Goal: Task Accomplishment & Management: Manage account settings

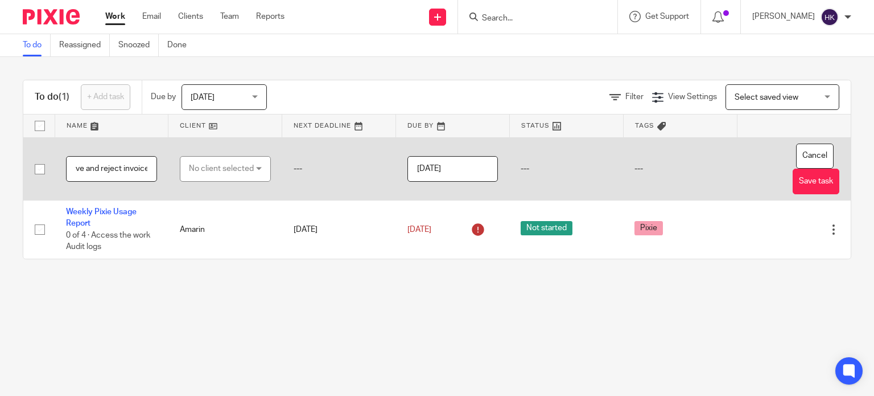
scroll to position [0, 41]
type input "Add approve and reject invoice"
click at [223, 165] on div "No client selected" at bounding box center [221, 169] width 65 height 24
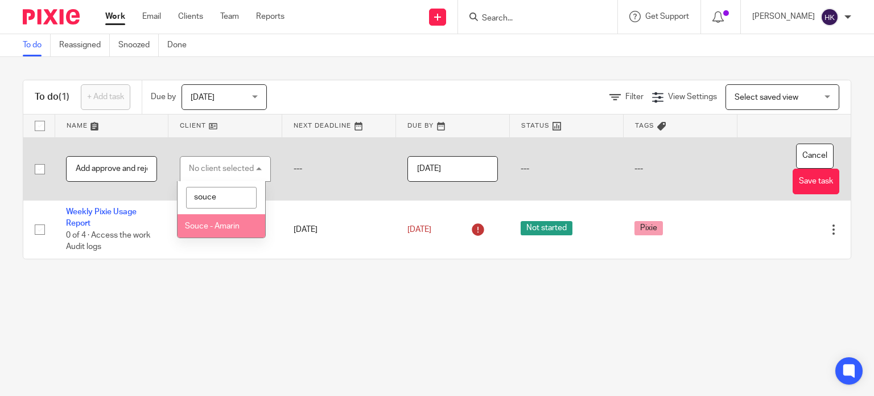
type input "souce"
click at [225, 219] on li "Souce - Amarin" at bounding box center [222, 225] width 88 height 23
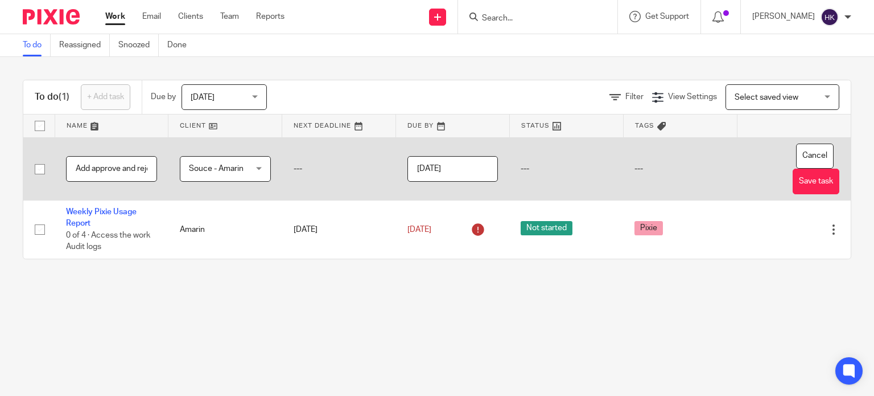
click at [474, 172] on input "[DATE]" at bounding box center [453, 169] width 91 height 26
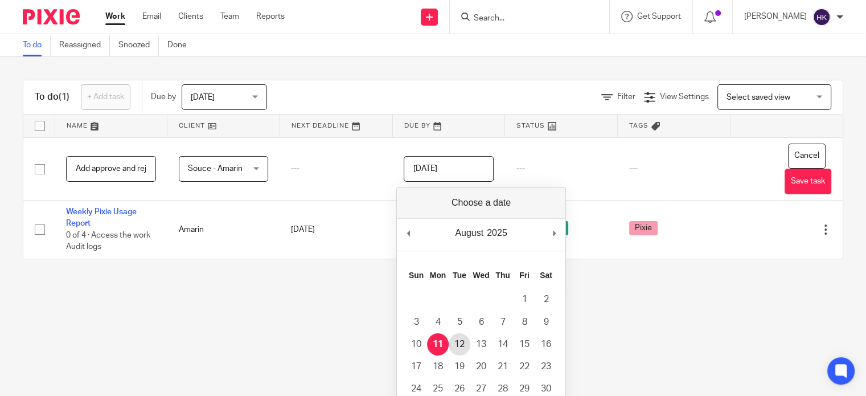
type input "2025-08-12"
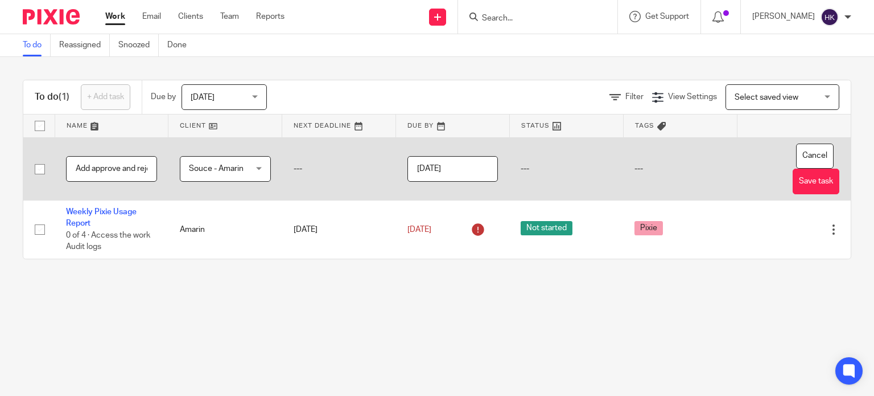
click at [472, 166] on input "2025-08-12" at bounding box center [453, 169] width 91 height 26
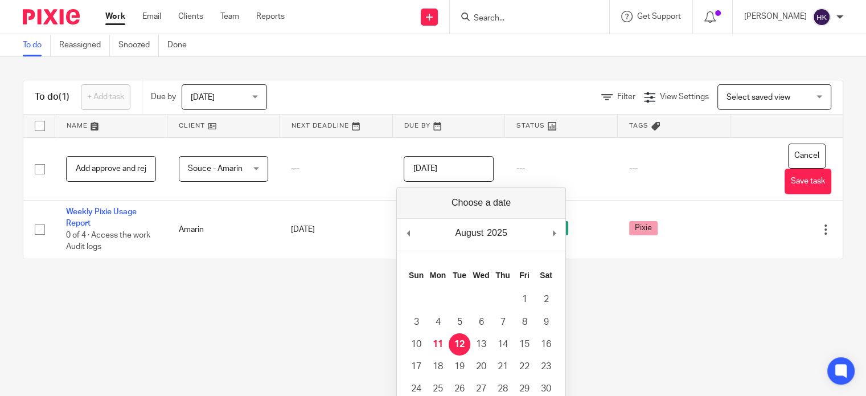
click at [491, 88] on div "Filter View Settings View Settings Manage saved views Select saved view Select …" at bounding box center [565, 97] width 556 height 26
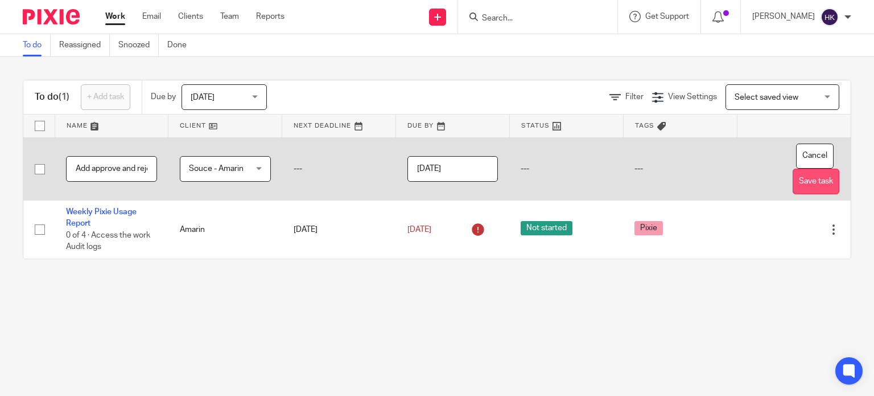
click at [804, 179] on button "Save task" at bounding box center [816, 182] width 47 height 26
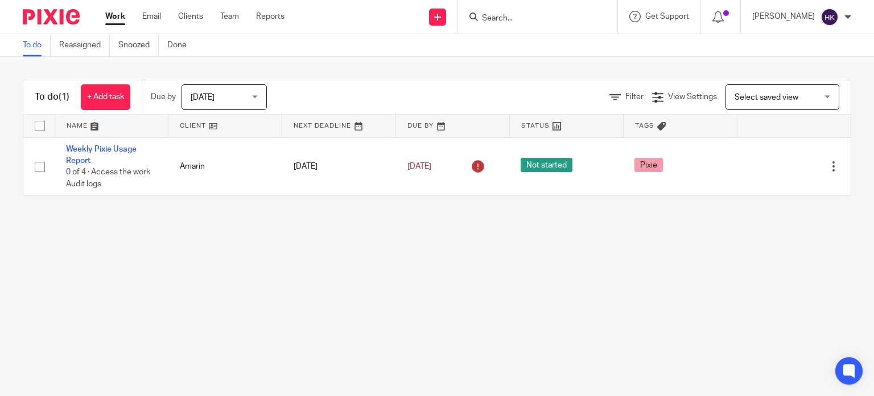
click at [261, 100] on div "[DATE] [DATE]" at bounding box center [224, 97] width 85 height 26
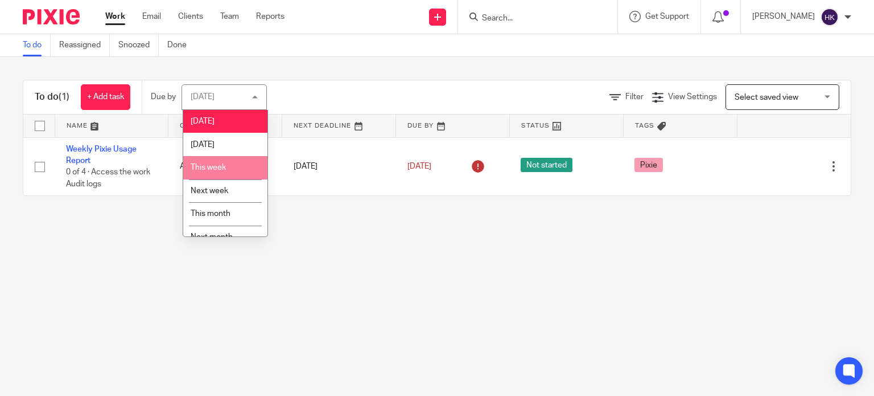
scroll to position [36, 0]
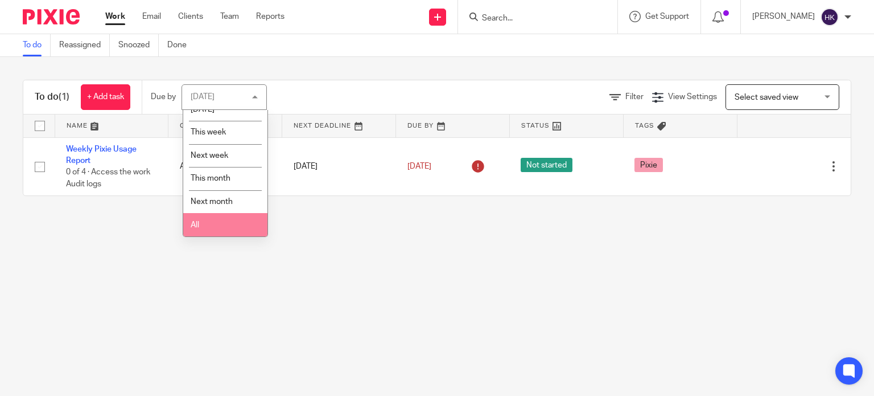
click at [221, 227] on li "All" at bounding box center [225, 224] width 84 height 23
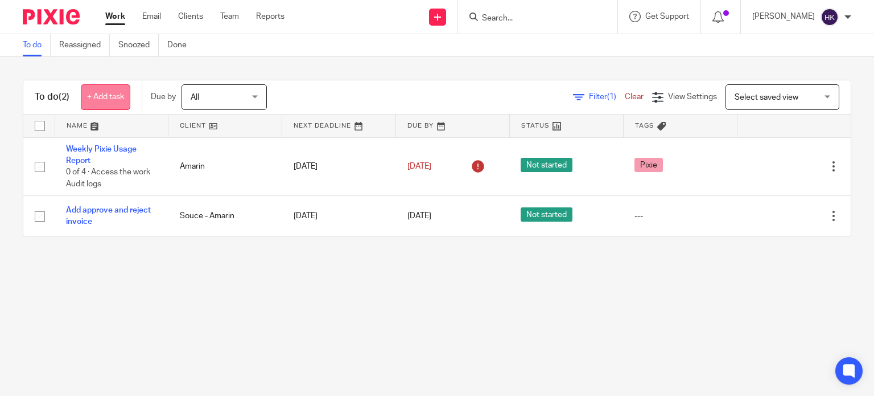
click at [112, 96] on link "+ Add task" at bounding box center [106, 97] width 50 height 26
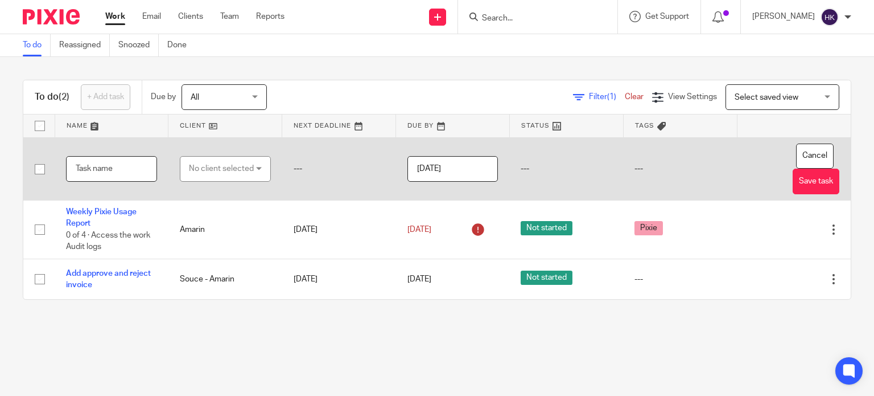
click at [124, 168] on input "text" at bounding box center [111, 169] width 91 height 26
type input "Fix ui on Update Invoice"
click at [196, 167] on div "No client selected" at bounding box center [221, 169] width 65 height 24
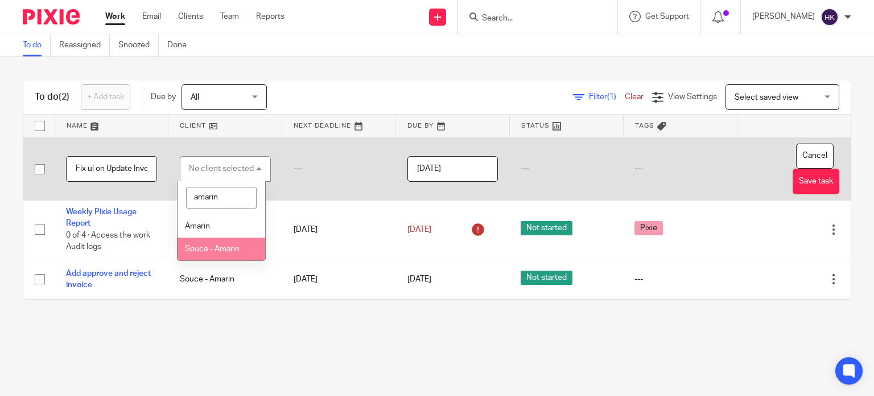
type input "amarin"
click at [213, 245] on span "Souce - Amarin" at bounding box center [212, 249] width 55 height 8
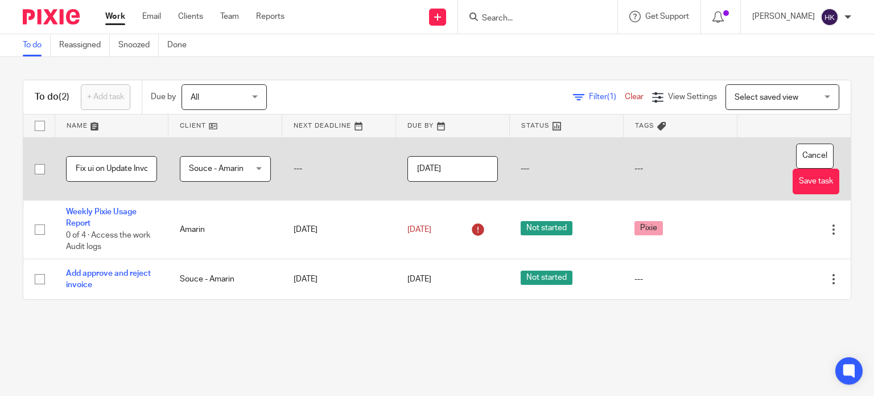
click at [479, 168] on input "[DATE]" at bounding box center [453, 169] width 91 height 26
click at [472, 174] on input "2025-08-12" at bounding box center [453, 169] width 91 height 26
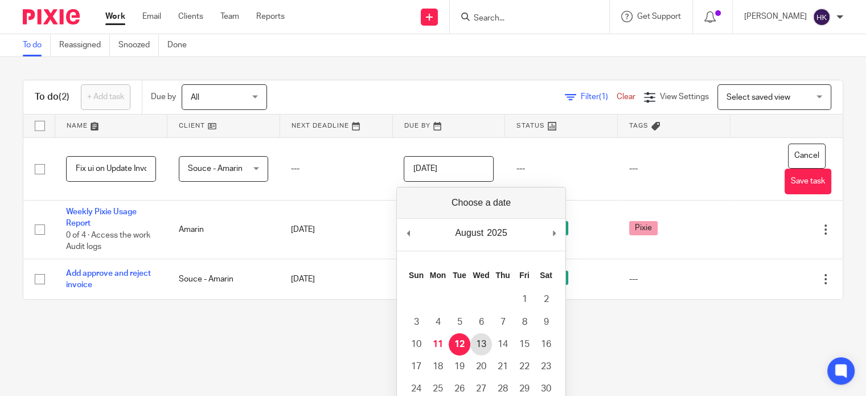
type input "2025-08-13"
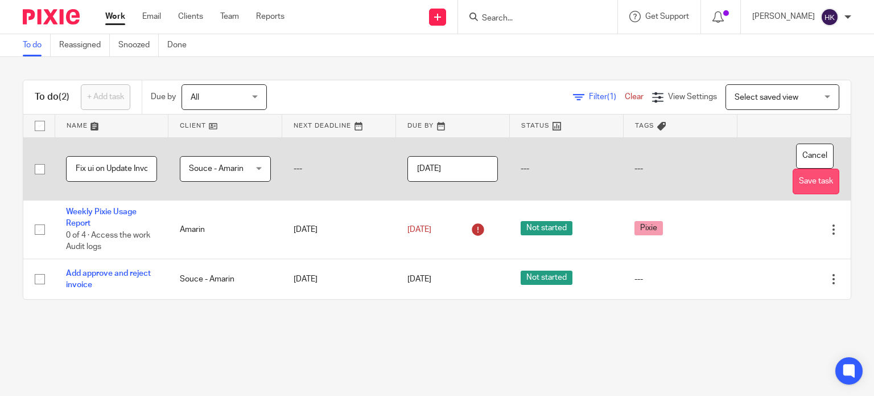
click at [805, 182] on button "Save task" at bounding box center [816, 182] width 47 height 26
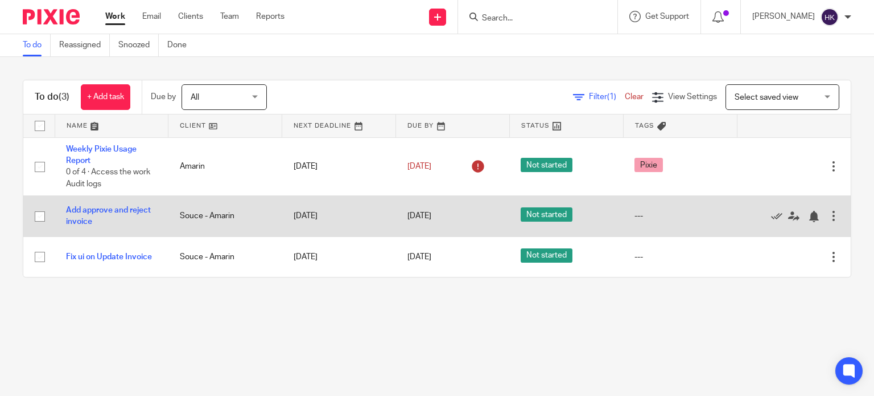
click at [828, 214] on div at bounding box center [833, 215] width 11 height 11
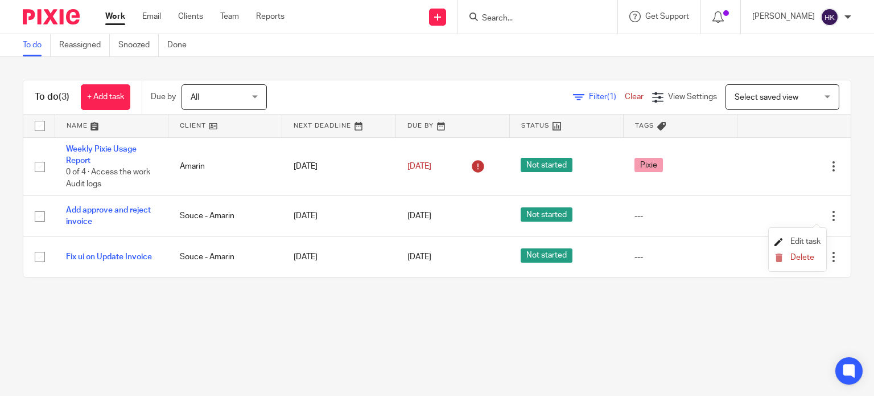
click at [798, 241] on span "Edit task" at bounding box center [806, 241] width 30 height 8
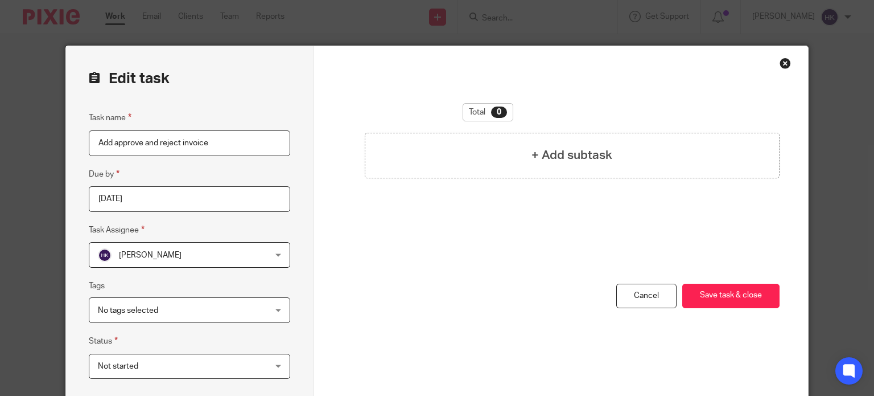
click at [96, 143] on input "Add approve and reject invoice" at bounding box center [190, 143] width 202 height 26
click at [175, 198] on input "[DATE]" at bounding box center [190, 199] width 202 height 26
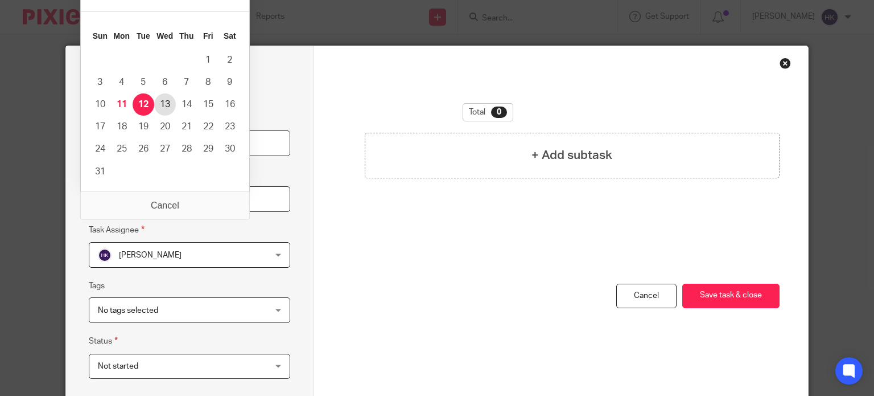
type input "[DATE]"
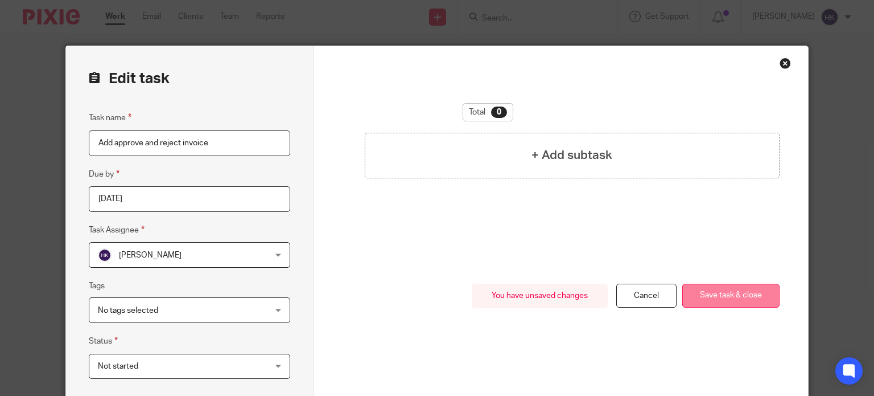
click at [713, 297] on button "Save task & close" at bounding box center [731, 296] width 97 height 24
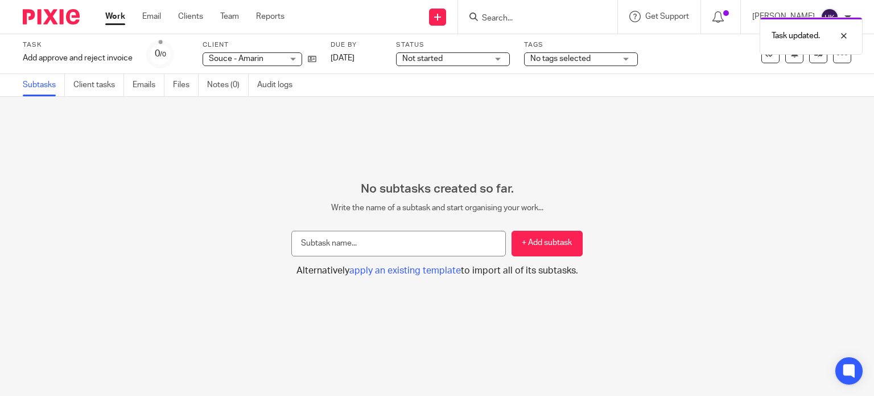
click at [123, 18] on link "Work" at bounding box center [115, 16] width 20 height 11
